Goal: Check status: Check status

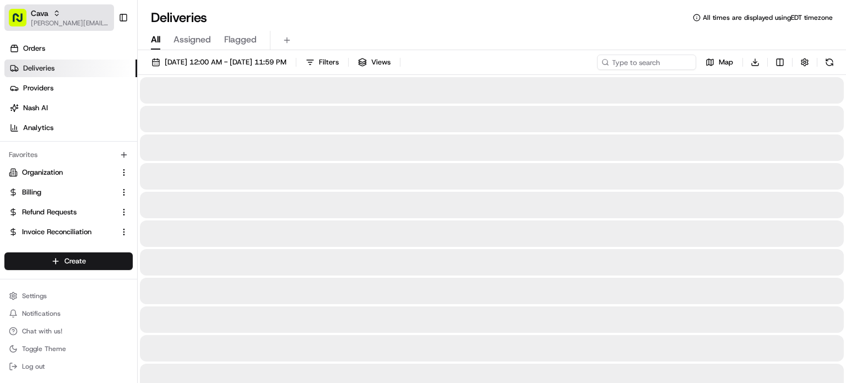
click at [62, 13] on div "Cava" at bounding box center [70, 13] width 79 height 11
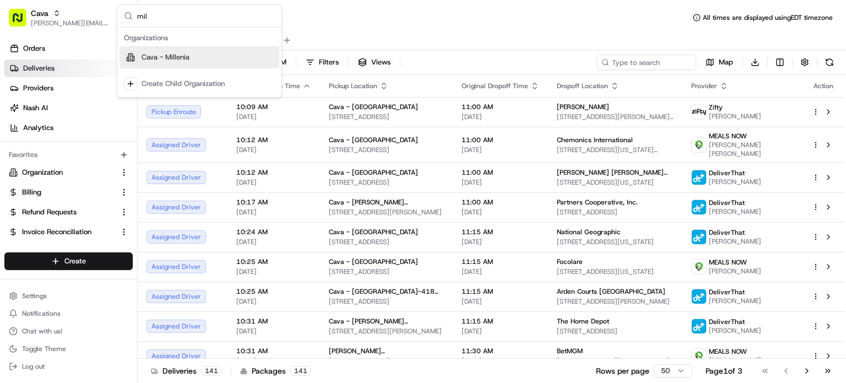
type input "mil"
click at [156, 51] on div "Cava - Millenia" at bounding box center [199, 57] width 160 height 22
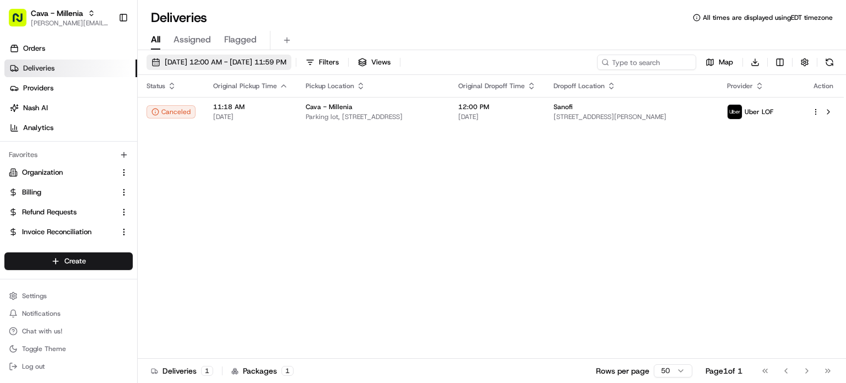
click at [224, 62] on span "08/19/2025 12:00 AM - 08/19/2025 11:59 PM" at bounding box center [226, 62] width 122 height 10
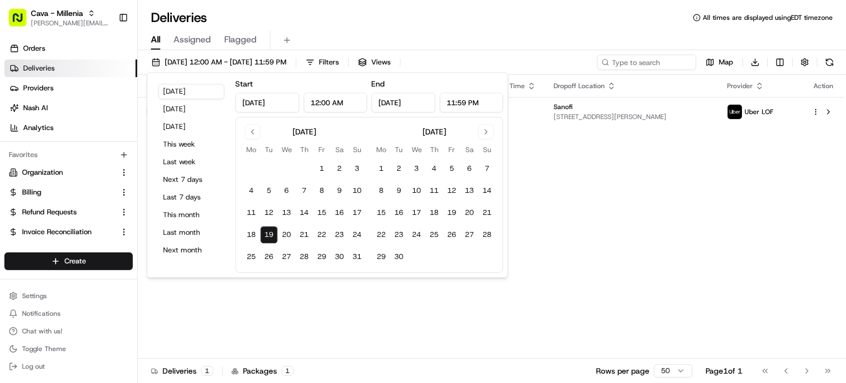
click at [268, 102] on input "Aug 19, 2025" at bounding box center [267, 102] width 64 height 20
click at [199, 57] on button "08/19/2025 12:00 AM - 08/19/2025 11:59 PM" at bounding box center [218, 61] width 145 height 15
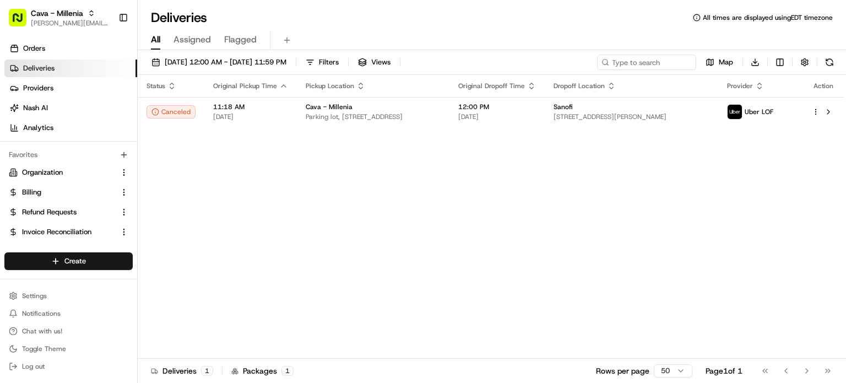
click at [202, 52] on div "08/19/2025 12:00 AM - 08/19/2025 11:59 PM Filters Views Map Download Status Ori…" at bounding box center [492, 217] width 708 height 335
click at [198, 55] on button "08/19/2025 12:00 AM - 08/19/2025 11:59 PM" at bounding box center [218, 61] width 145 height 15
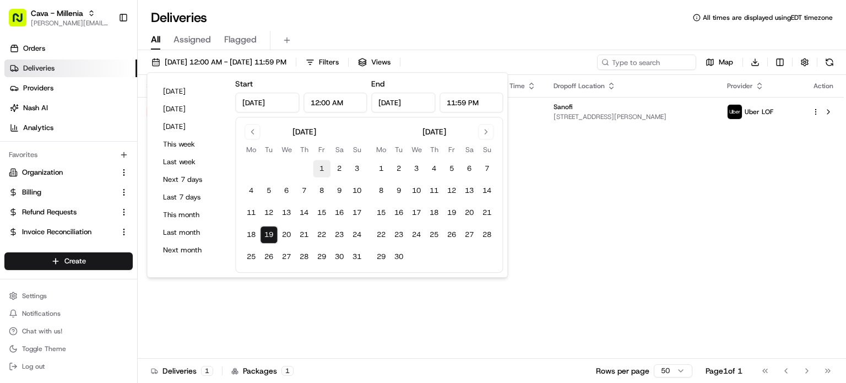
click at [320, 169] on button "1" at bounding box center [322, 169] width 18 height 18
type input "Aug 1, 2025"
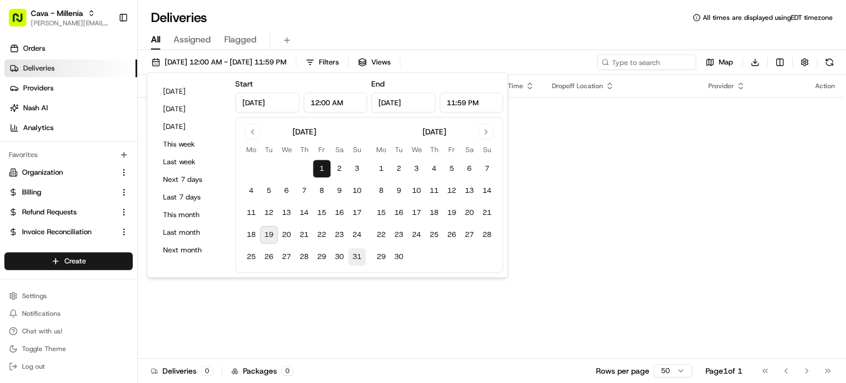
click at [351, 253] on button "31" at bounding box center [357, 257] width 18 height 18
type input "Aug 31, 2025"
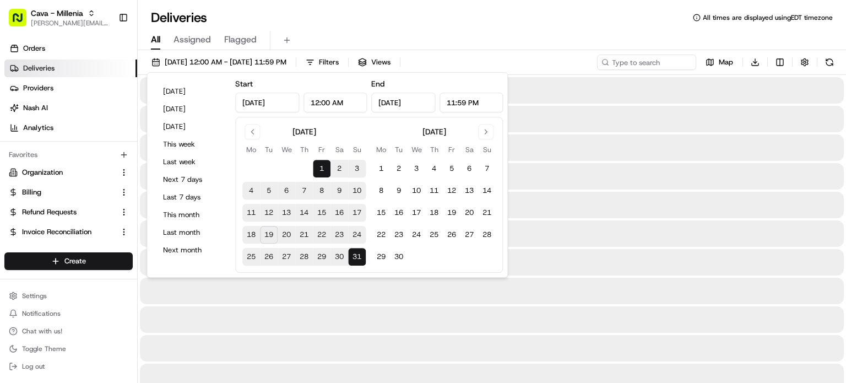
click at [537, 34] on div "All Assigned Flagged" at bounding box center [492, 40] width 708 height 19
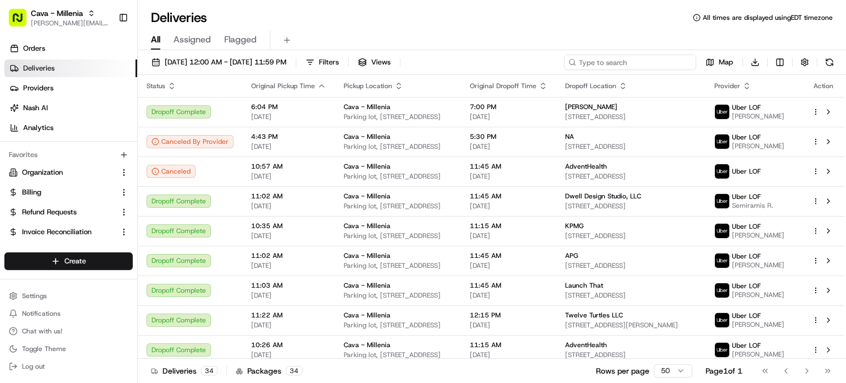
click at [638, 61] on input at bounding box center [630, 61] width 132 height 15
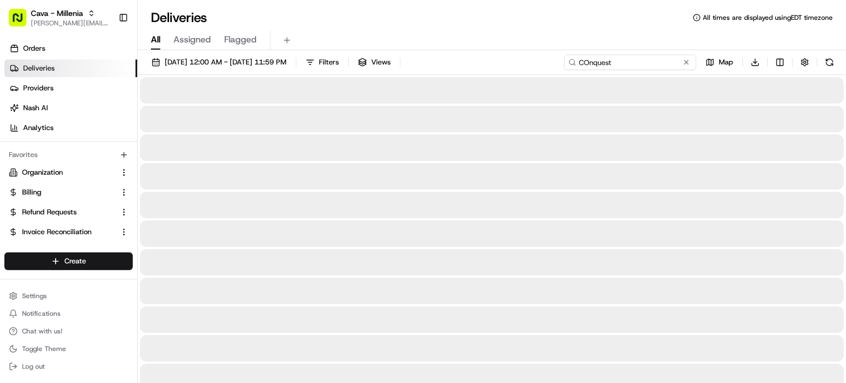
type input "COnquest"
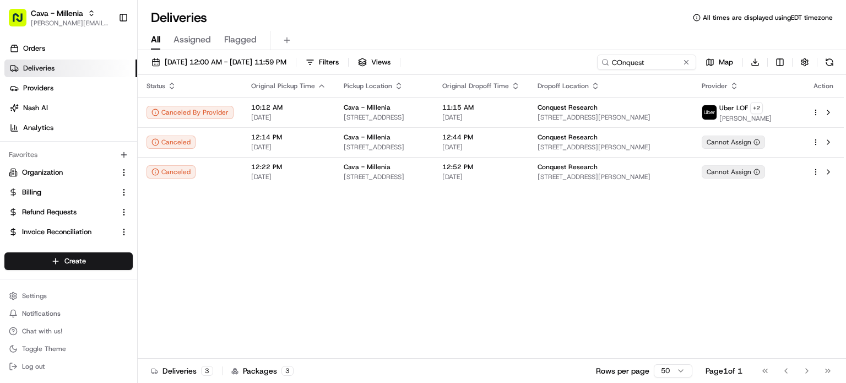
click at [505, 47] on div "All Assigned Flagged" at bounding box center [492, 40] width 708 height 19
click at [599, 117] on span "[STREET_ADDRESS][PERSON_NAME]" at bounding box center [610, 117] width 146 height 9
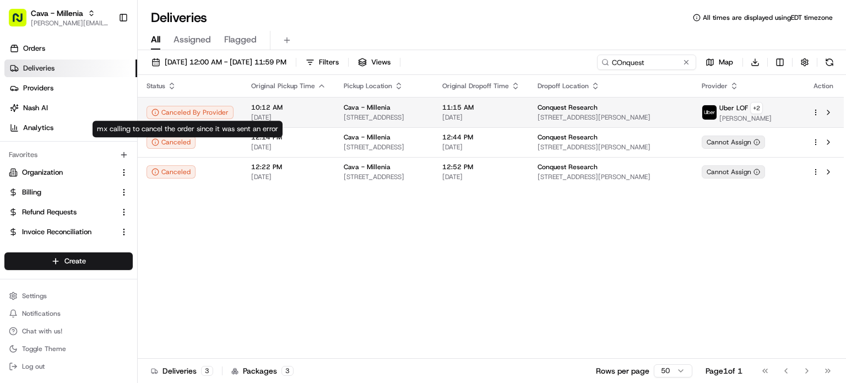
click at [177, 112] on div "Canceled By Provider" at bounding box center [189, 112] width 87 height 13
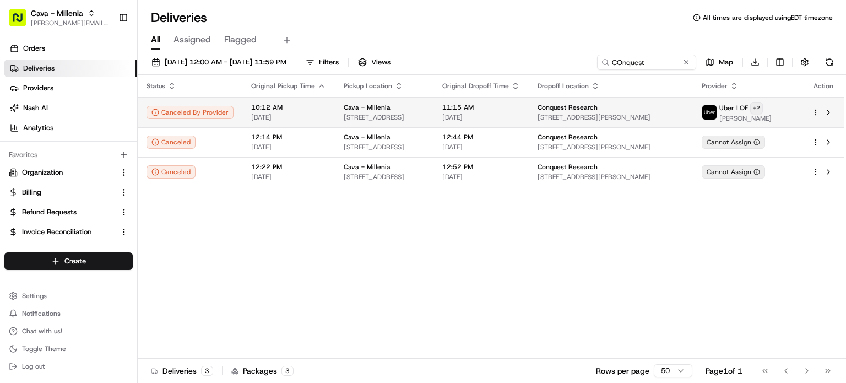
click at [789, 110] on html "Cava - Millenia dipesh.patel@cava.com Toggle Sidebar Orders Deliveries Provider…" at bounding box center [423, 191] width 846 height 383
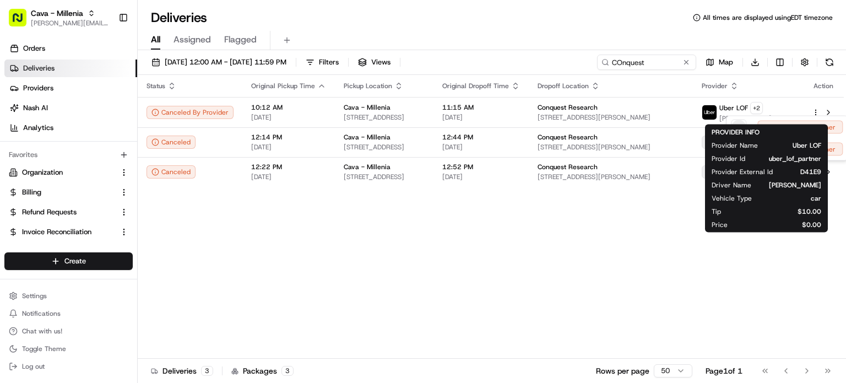
click at [644, 237] on html "Cava - Millenia dipesh.patel@cava.com Toggle Sidebar Orders Deliveries Provider…" at bounding box center [423, 191] width 846 height 383
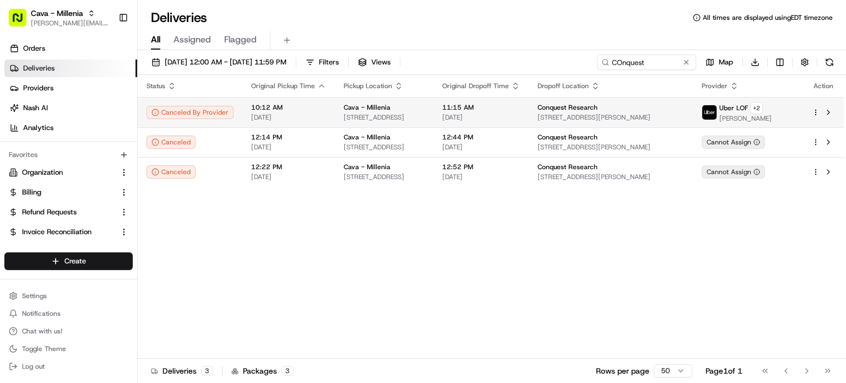
click at [759, 115] on span "[PERSON_NAME]" at bounding box center [745, 118] width 52 height 9
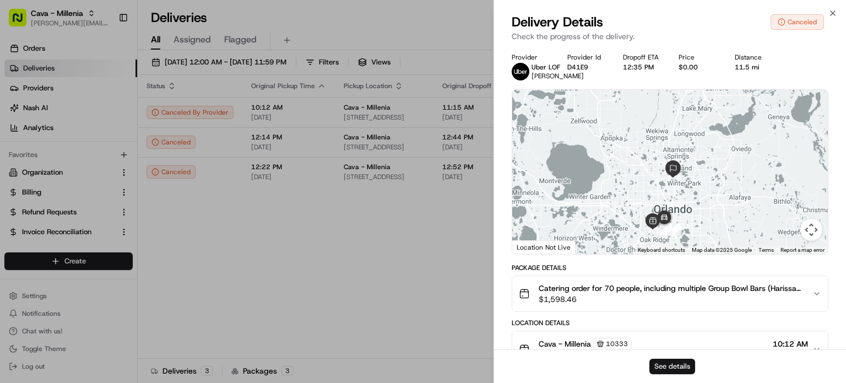
click at [679, 366] on button "See details" at bounding box center [672, 365] width 46 height 15
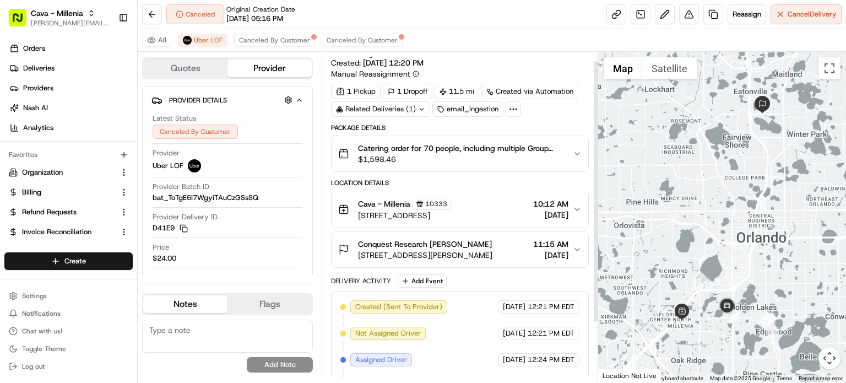
scroll to position [85, 0]
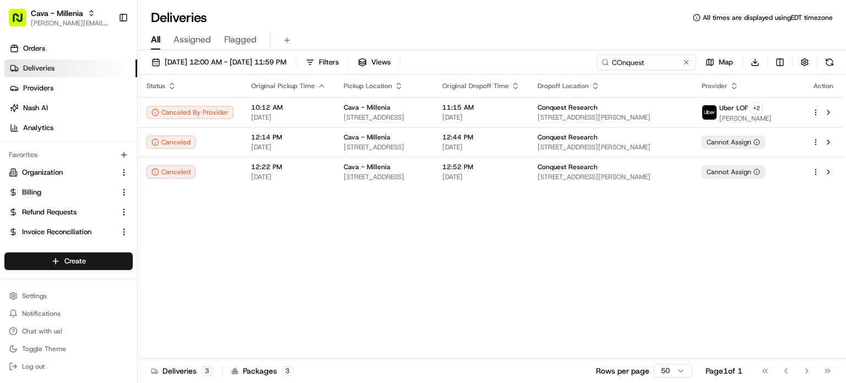
click at [348, 19] on div "Deliveries All times are displayed using EDT timezone" at bounding box center [492, 18] width 708 height 18
click at [424, 105] on div "Cava - Millenia" at bounding box center [383, 107] width 81 height 9
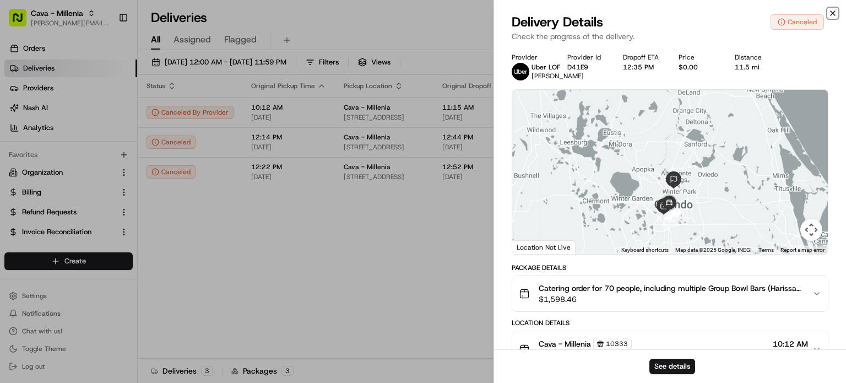
click at [835, 15] on icon "button" at bounding box center [832, 13] width 4 height 4
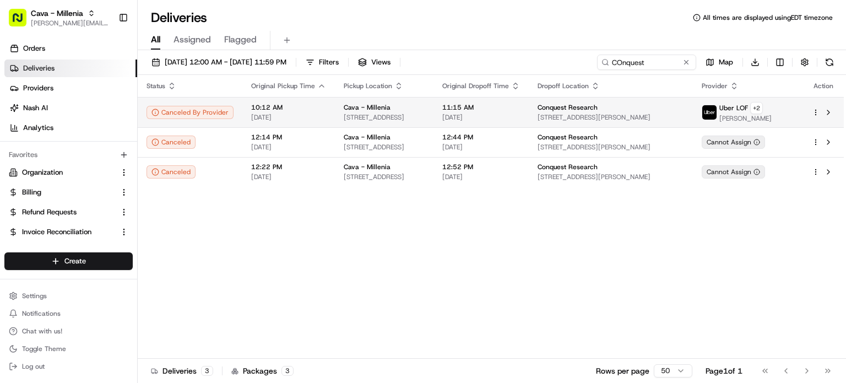
click at [381, 118] on span "[STREET_ADDRESS]" at bounding box center [383, 117] width 81 height 9
